Goal: Find contact information: Find contact information

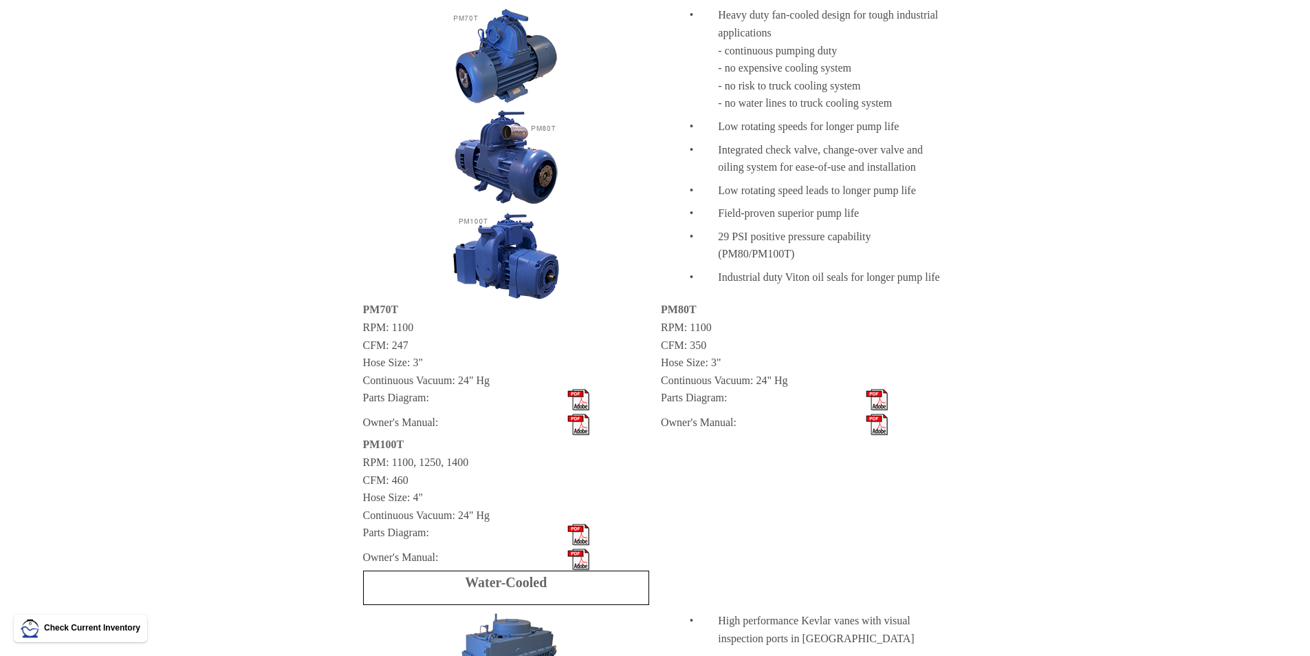
scroll to position [685, 0]
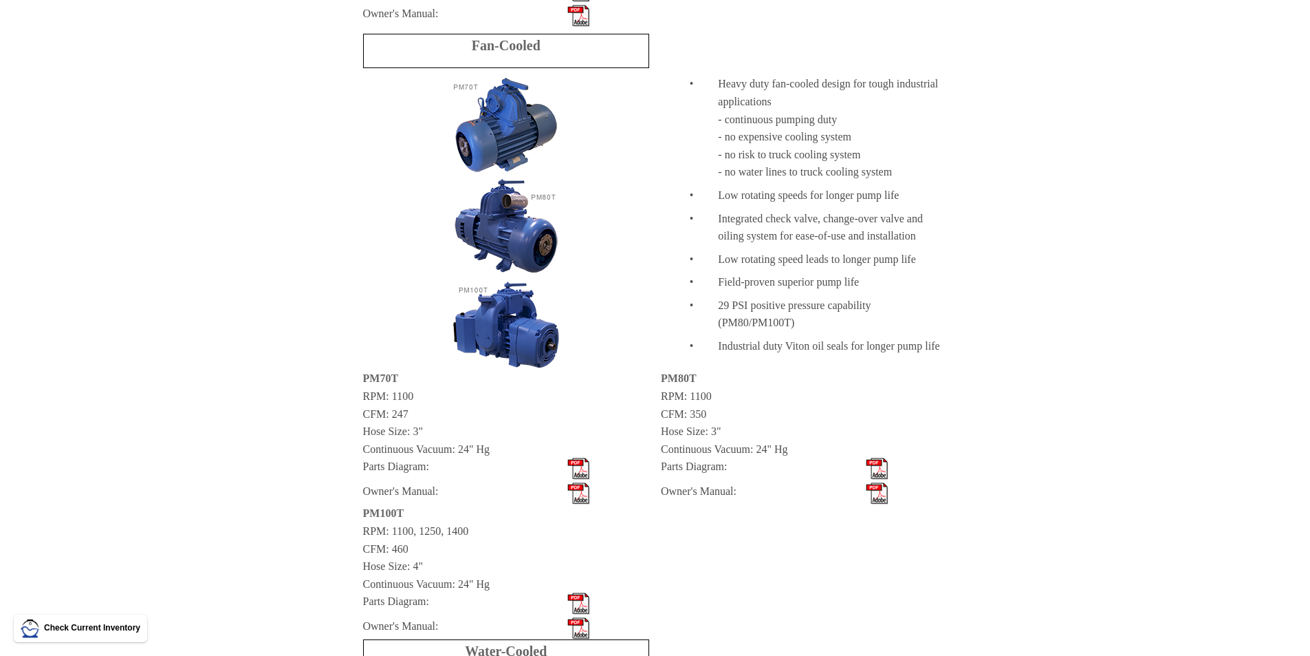
click at [525, 231] on img at bounding box center [506, 222] width 110 height 294
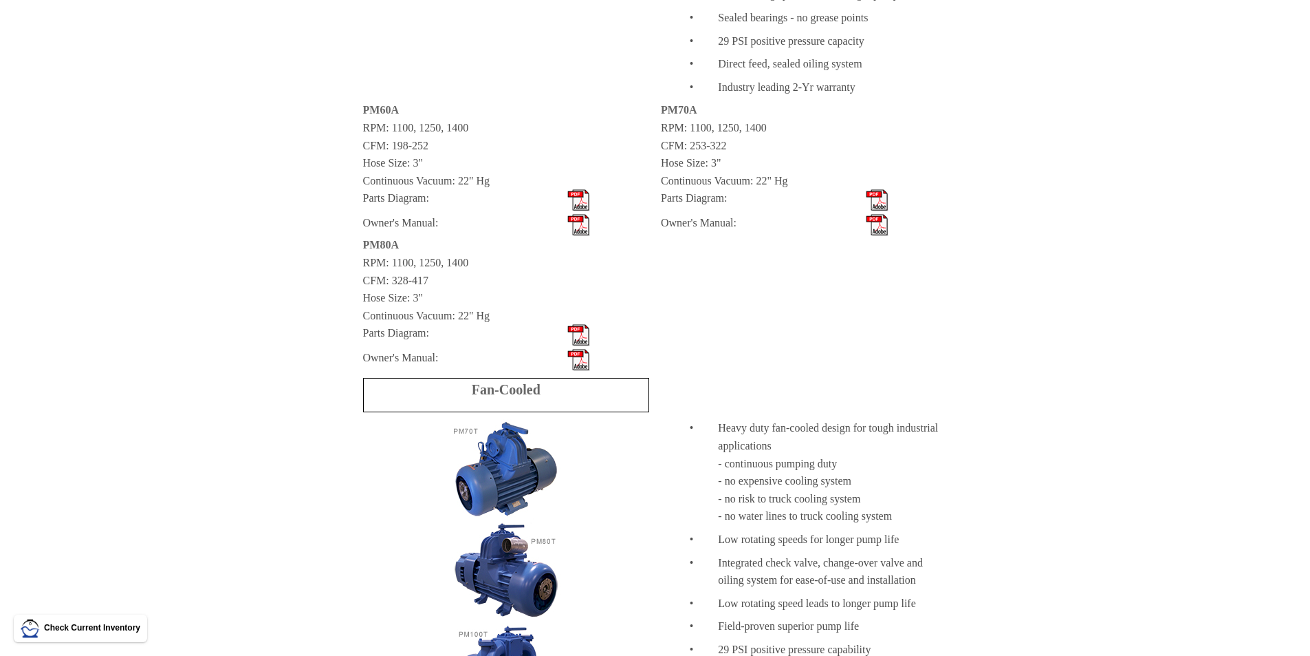
scroll to position [0, 0]
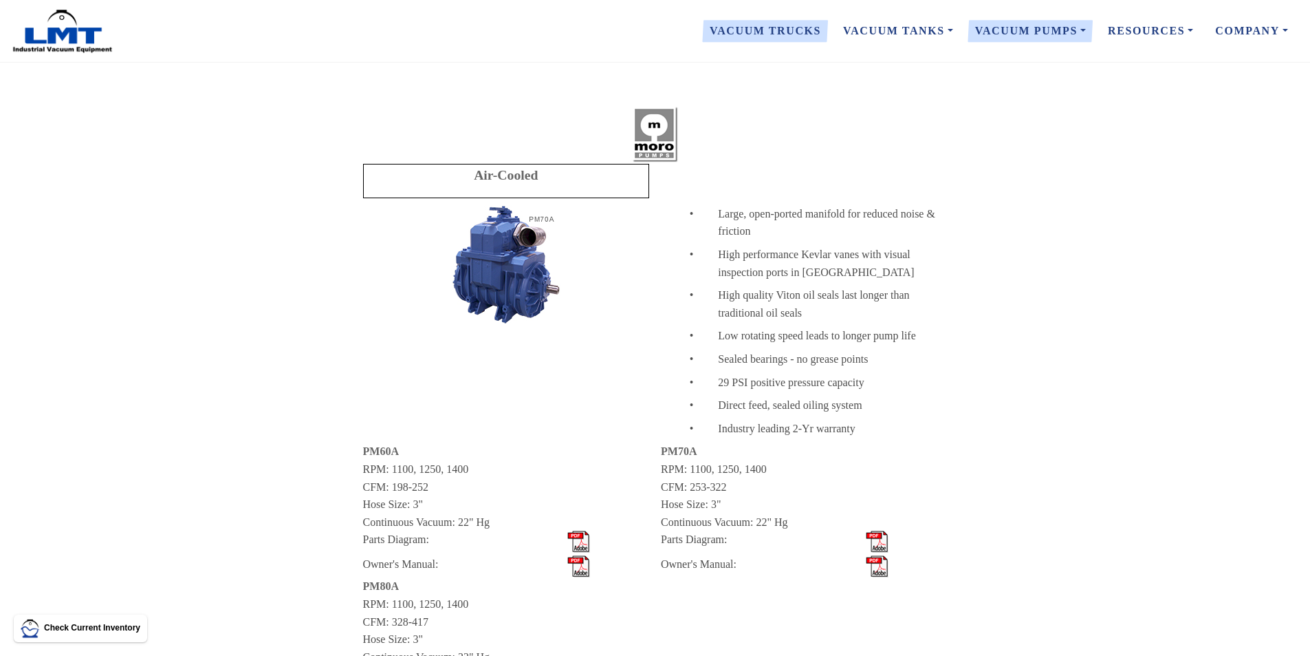
click at [788, 32] on link "Vacuum Trucks" at bounding box center [765, 31] width 133 height 29
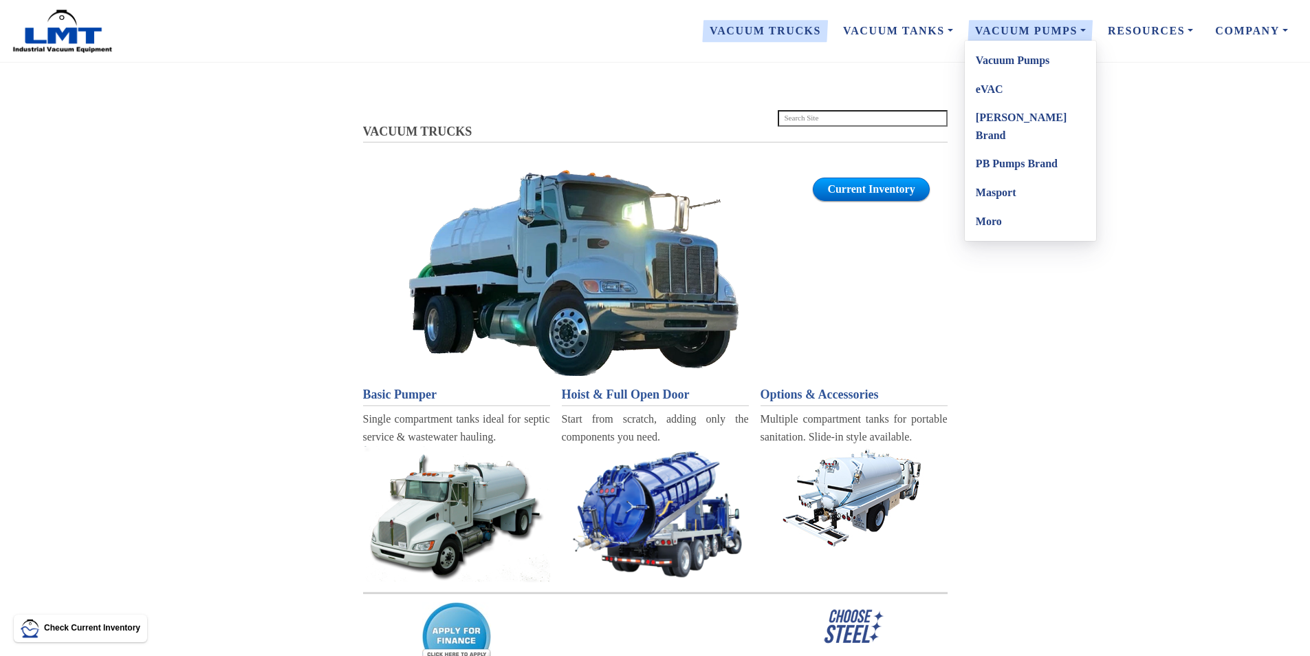
click at [1013, 60] on link "Vacuum Pumps" at bounding box center [1030, 60] width 131 height 29
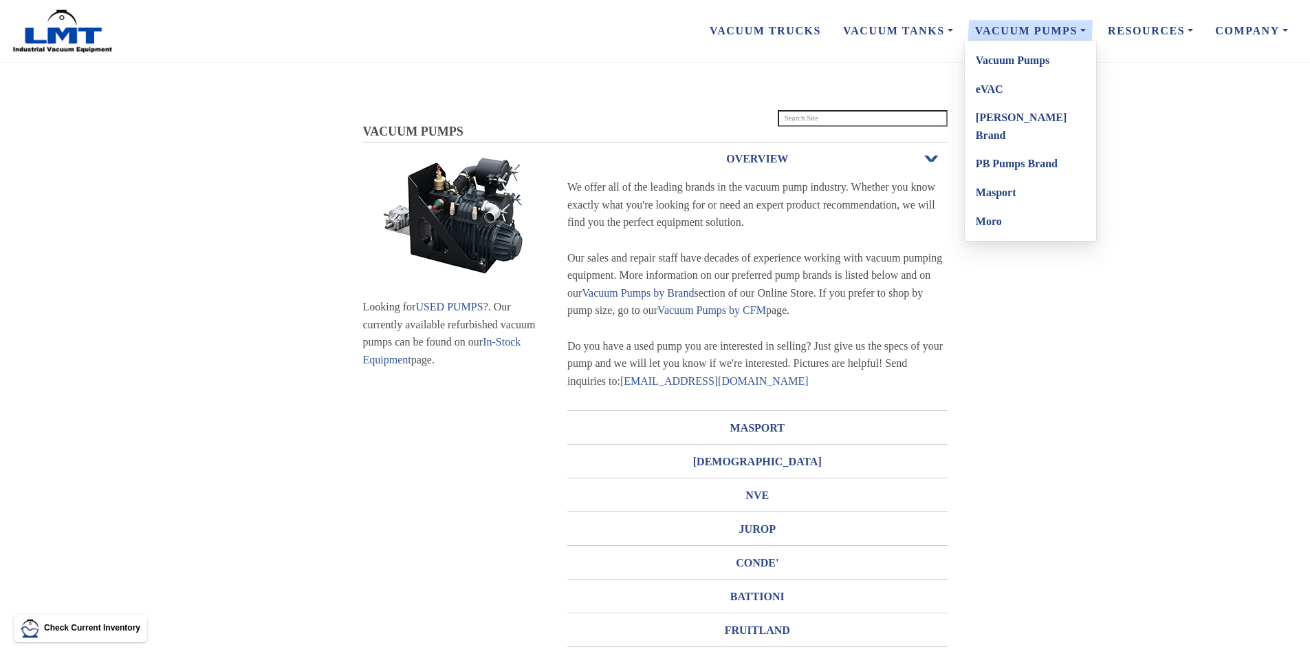
click at [995, 207] on link "Moro" at bounding box center [1030, 221] width 131 height 29
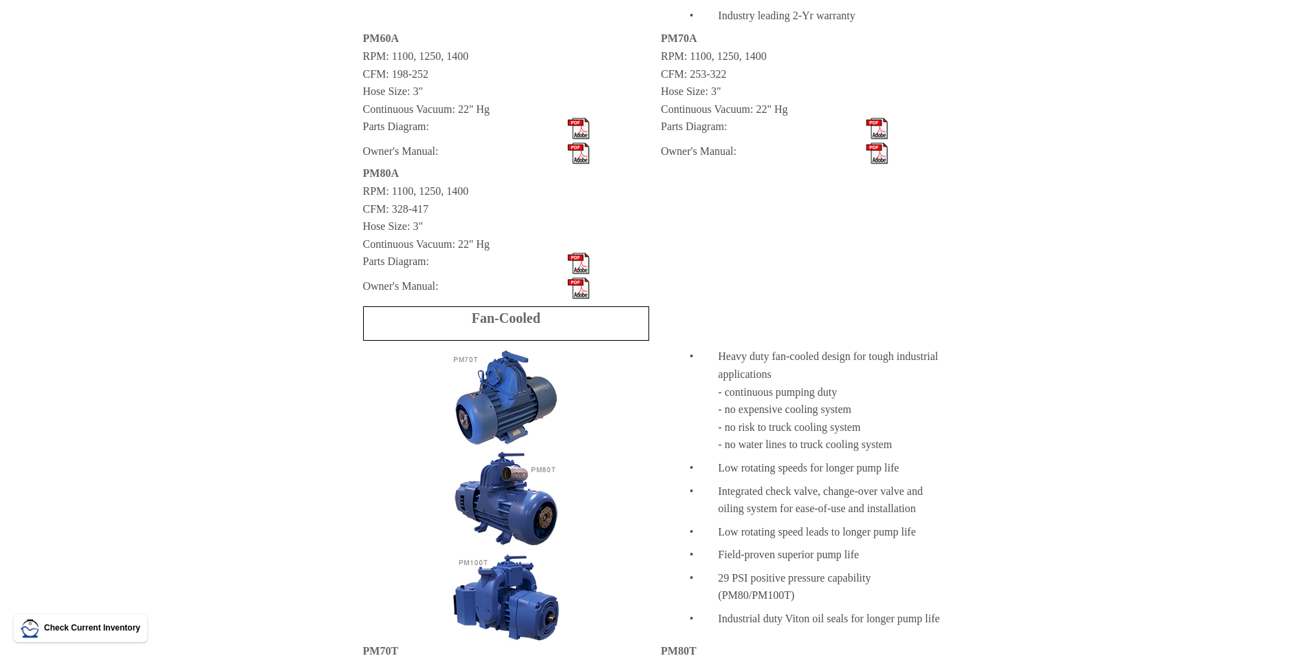
scroll to position [550, 0]
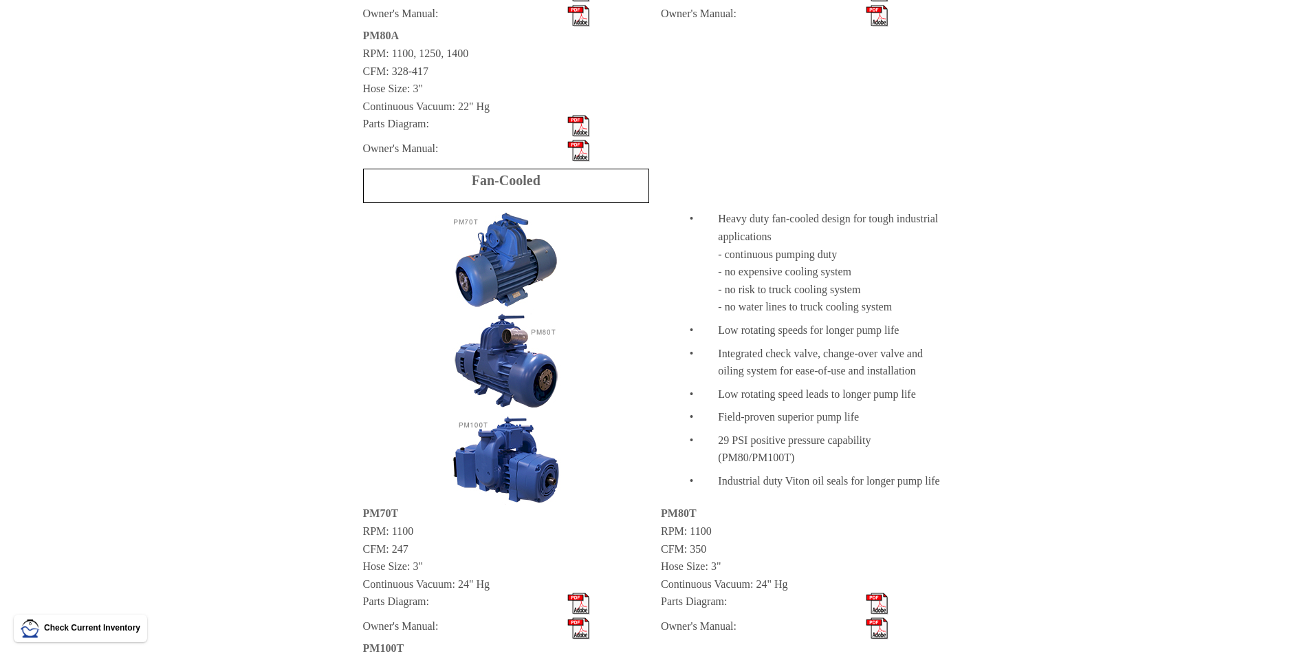
click at [520, 339] on img at bounding box center [506, 357] width 110 height 294
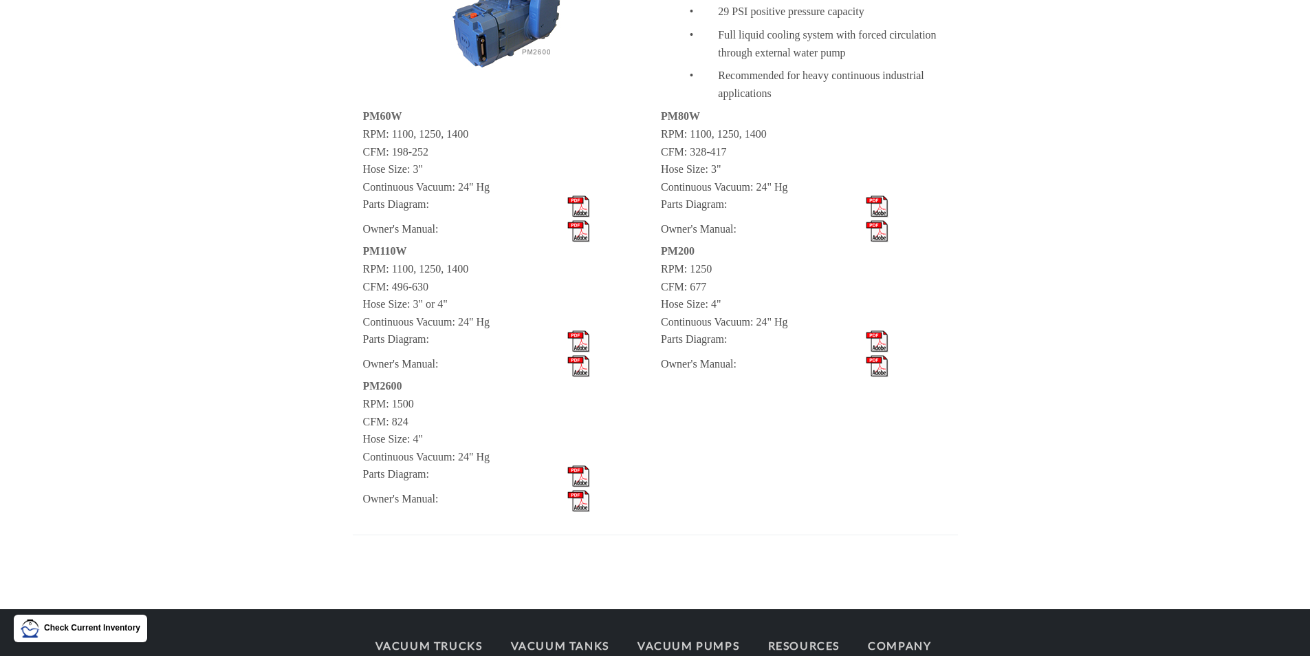
scroll to position [1579, 0]
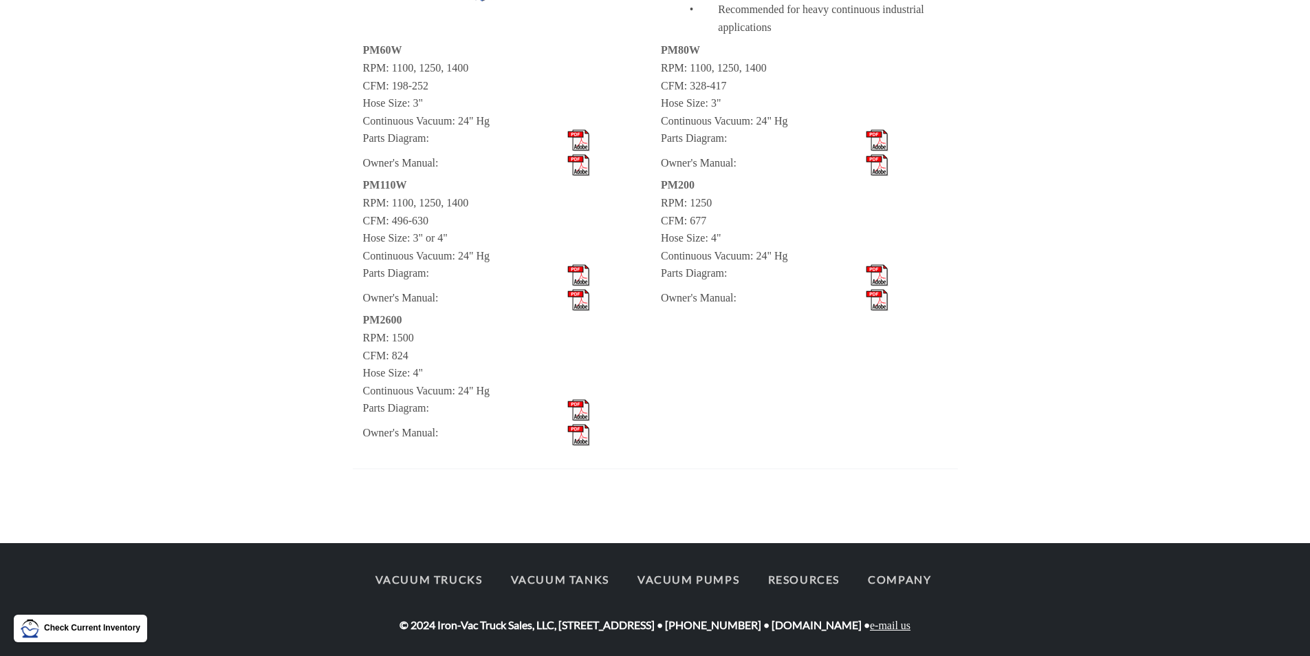
click at [911, 623] on link "e-mail us" at bounding box center [890, 625] width 41 height 12
